Goal: Task Accomplishment & Management: Use online tool/utility

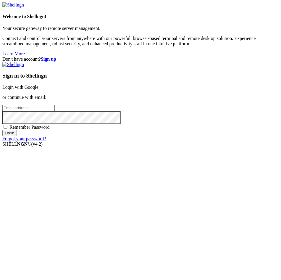
click at [55, 111] on input "email" at bounding box center [28, 108] width 52 height 6
type input "[EMAIL_ADDRESS][DOMAIN_NAME]"
click at [2, 130] on input "Login" at bounding box center [9, 133] width 14 height 6
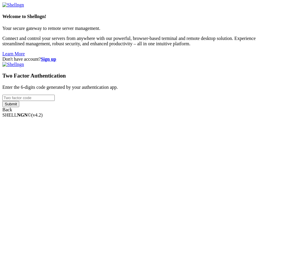
click at [55, 101] on input "number" at bounding box center [28, 98] width 52 height 6
type input "817257"
click at [19, 107] on input "Submit" at bounding box center [10, 104] width 17 height 6
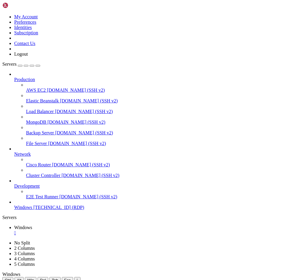
click at [38, 66] on icon "button" at bounding box center [38, 66] width 0 height 0
drag, startPoint x: 96, startPoint y: 462, endPoint x: 94, endPoint y: 456, distance: 6.5
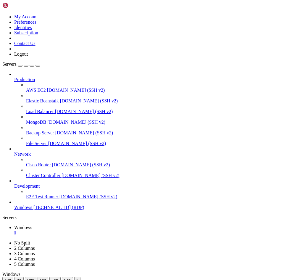
drag, startPoint x: 96, startPoint y: 457, endPoint x: 93, endPoint y: 338, distance: 119.3
drag, startPoint x: 120, startPoint y: 313, endPoint x: 228, endPoint y: 313, distance: 108.0
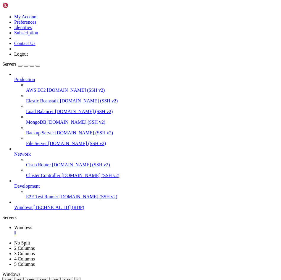
drag, startPoint x: 222, startPoint y: 313, endPoint x: 196, endPoint y: 313, distance: 25.1
